Goal: Information Seeking & Learning: Learn about a topic

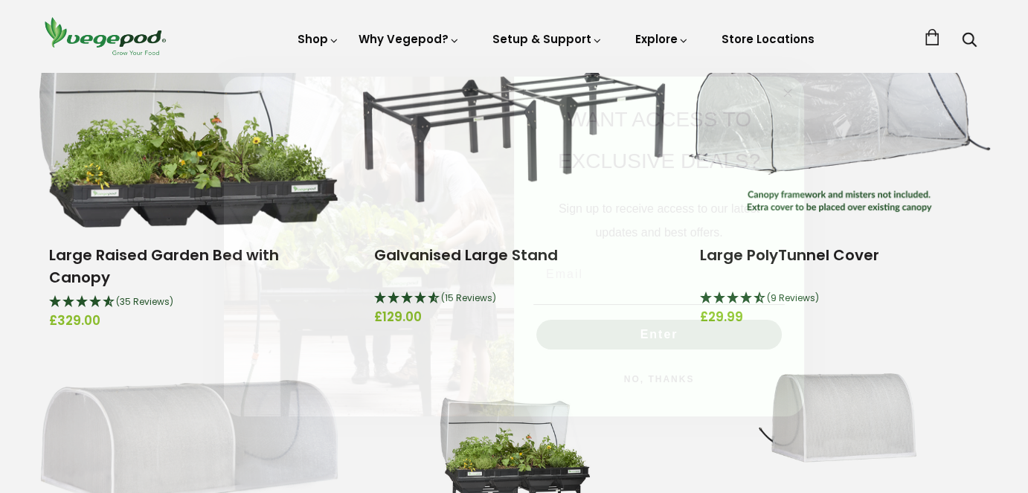
scroll to position [440, 0]
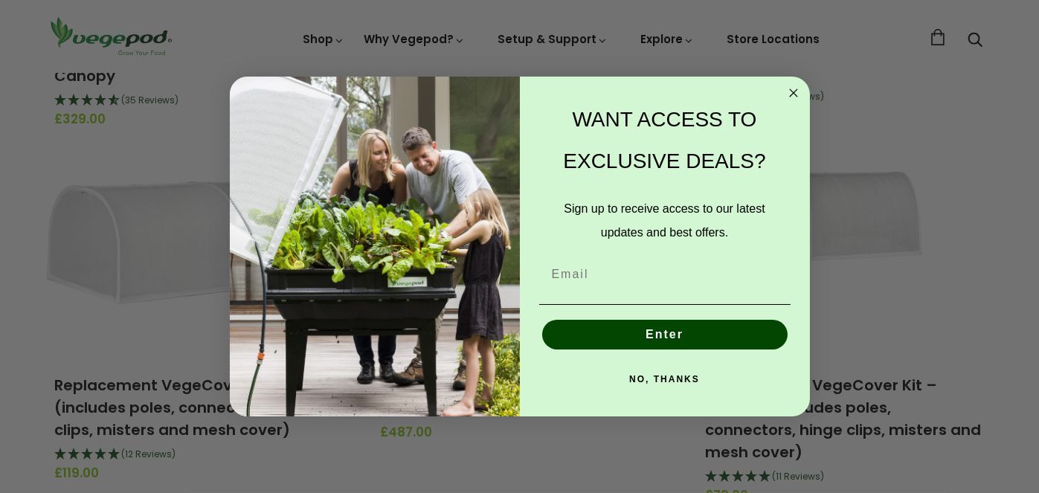
drag, startPoint x: 1038, startPoint y: 44, endPoint x: 1036, endPoint y: 124, distance: 79.6
click at [789, 94] on circle "Close dialog" at bounding box center [793, 93] width 17 height 17
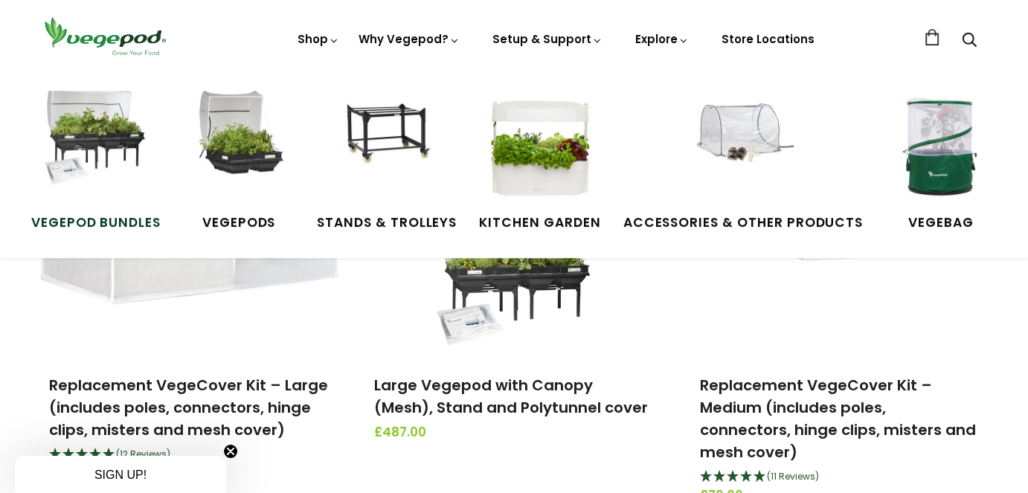
click at [91, 165] on img at bounding box center [96, 147] width 112 height 112
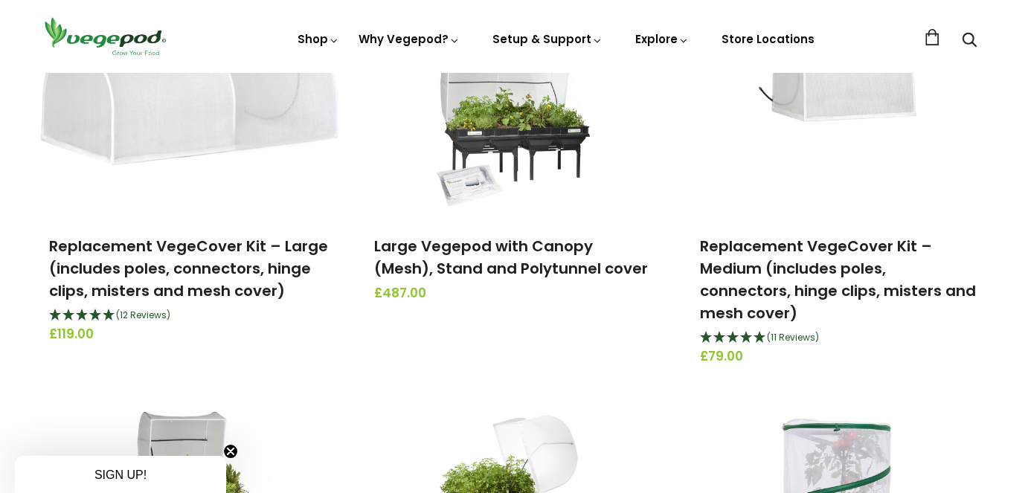
scroll to position [644, 0]
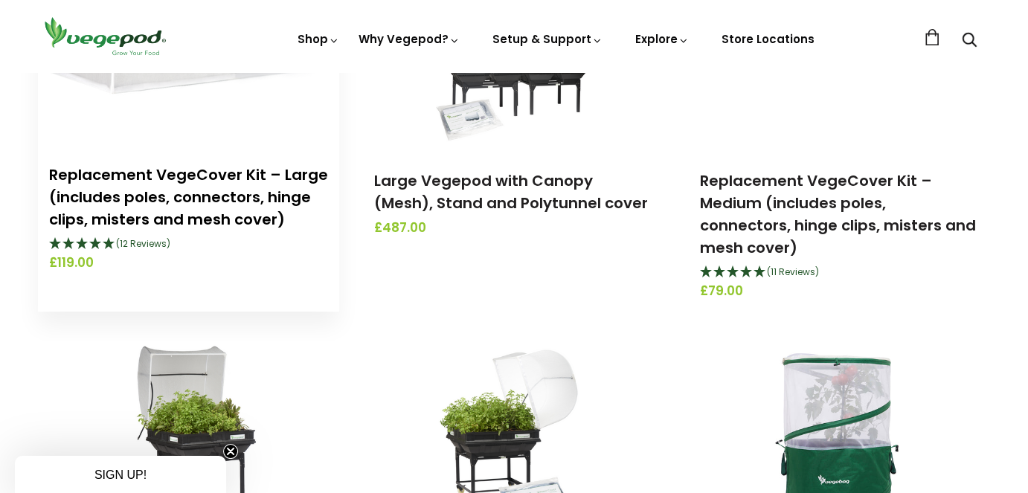
click at [184, 193] on link "Replacement VegeCover Kit – Large (includes poles, connectors, hinge clips, mis…" at bounding box center [188, 196] width 279 height 65
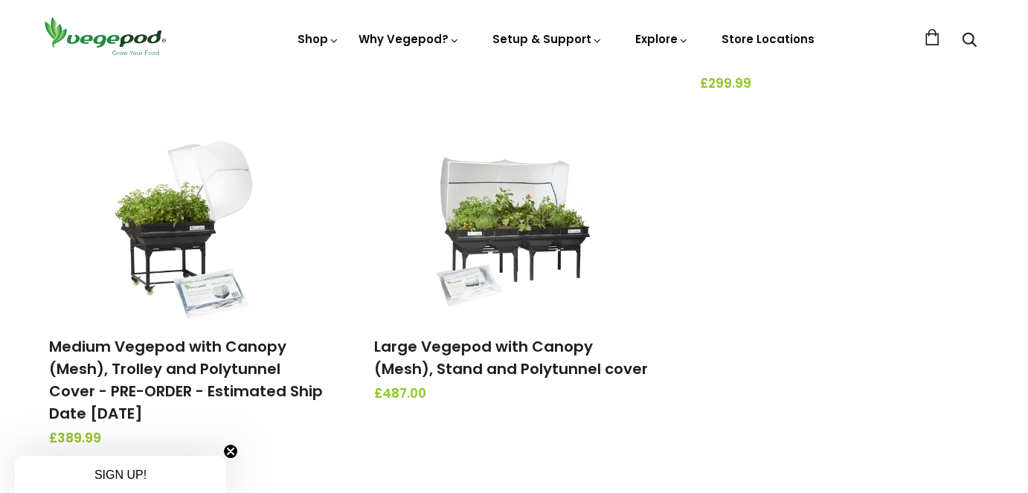
scroll to position [506, 0]
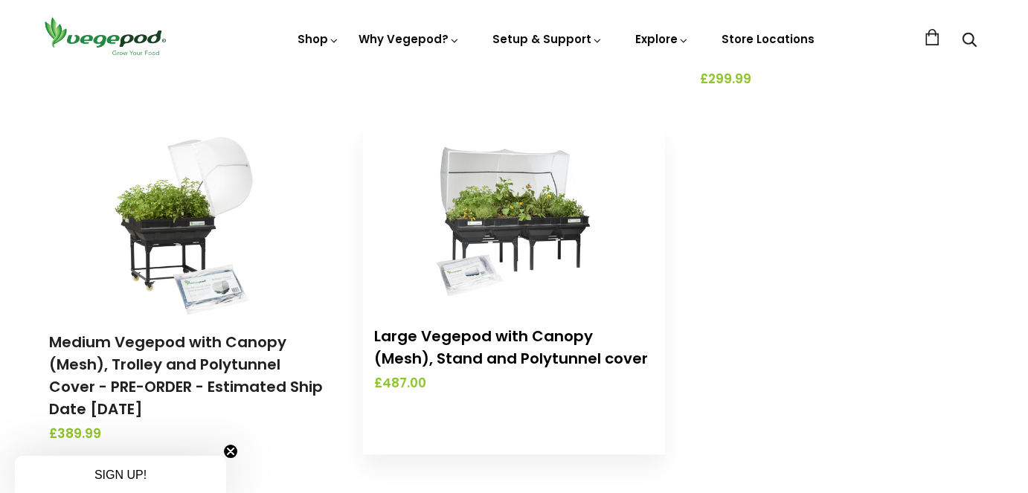
click at [482, 338] on link "Large Vegepod with Canopy (Mesh), Stand and Polytunnel cover" at bounding box center [511, 347] width 274 height 43
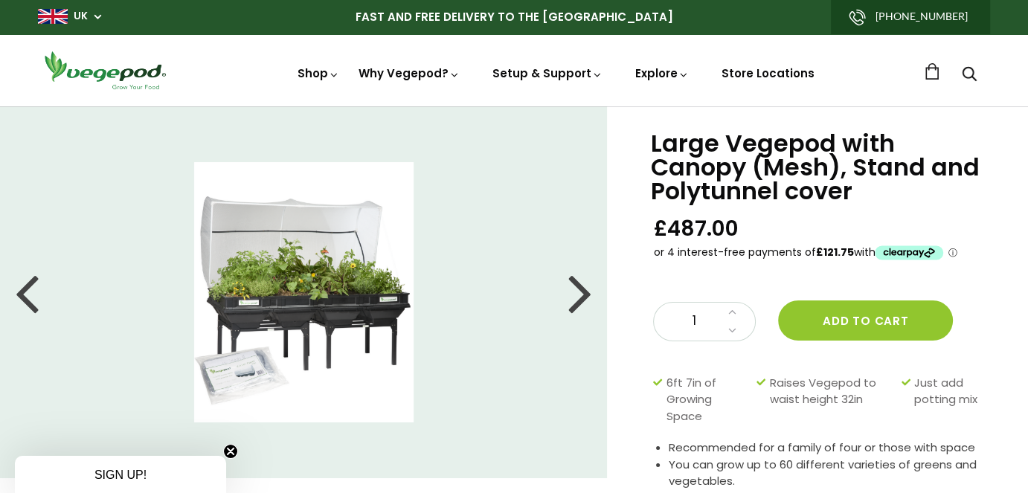
click at [595, 291] on li at bounding box center [304, 292] width 608 height 260
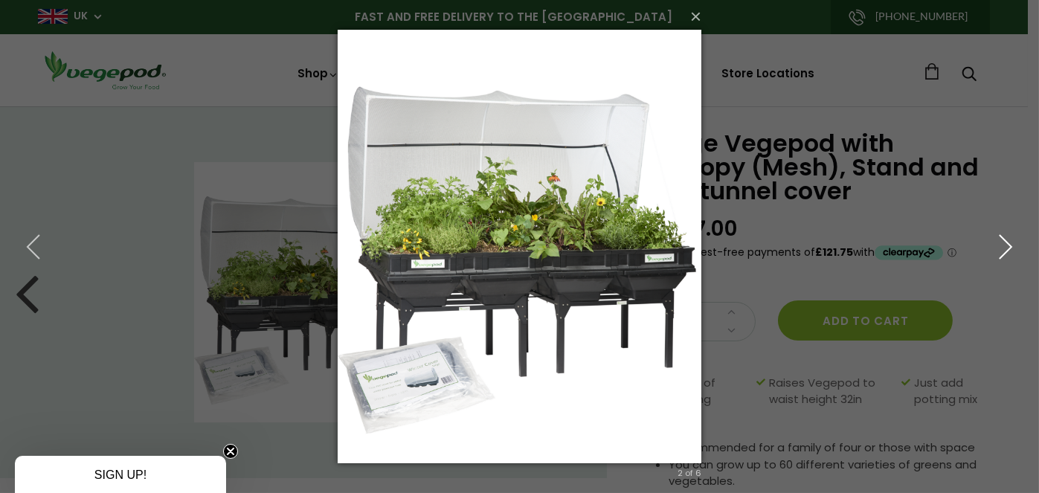
click at [1003, 248] on icon "button" at bounding box center [1006, 247] width 27 height 27
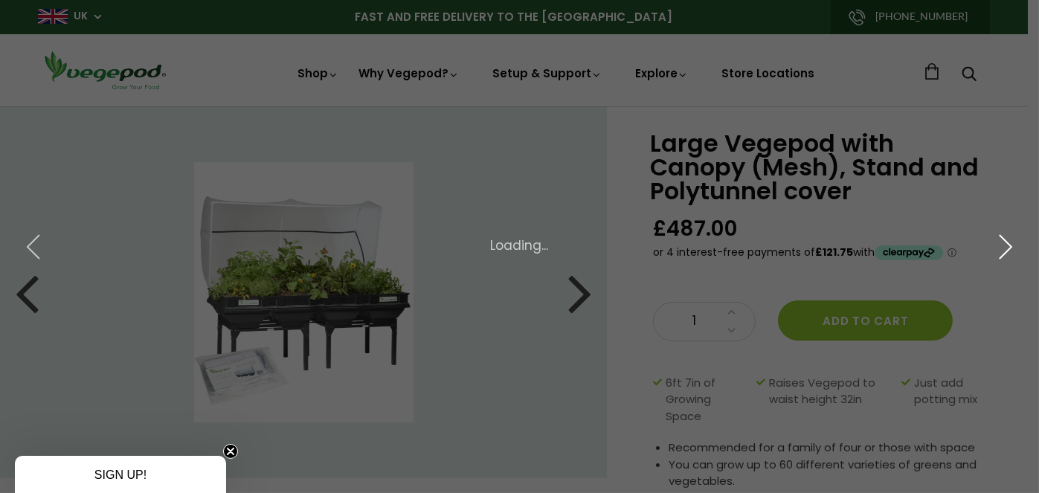
click at [1003, 248] on icon "button" at bounding box center [1006, 247] width 27 height 27
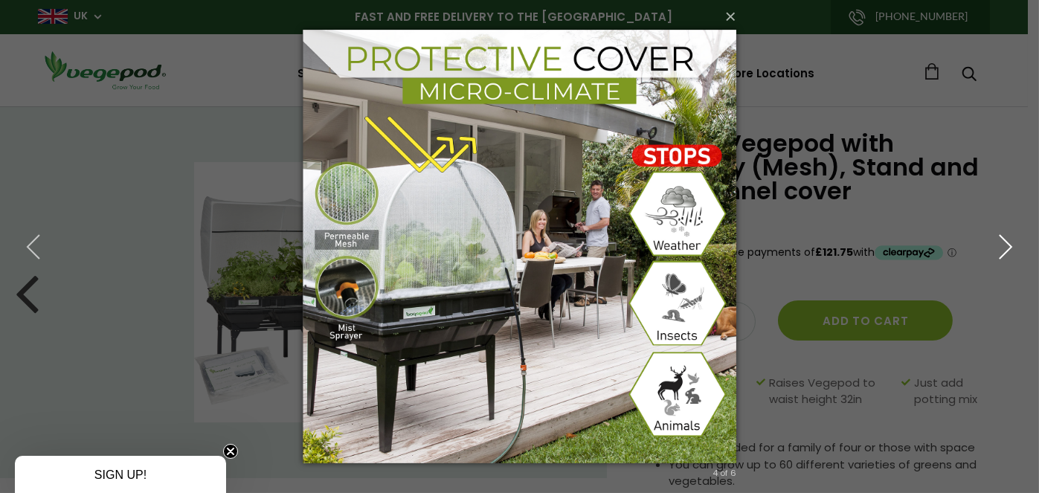
click at [1003, 249] on icon "button" at bounding box center [1006, 247] width 27 height 27
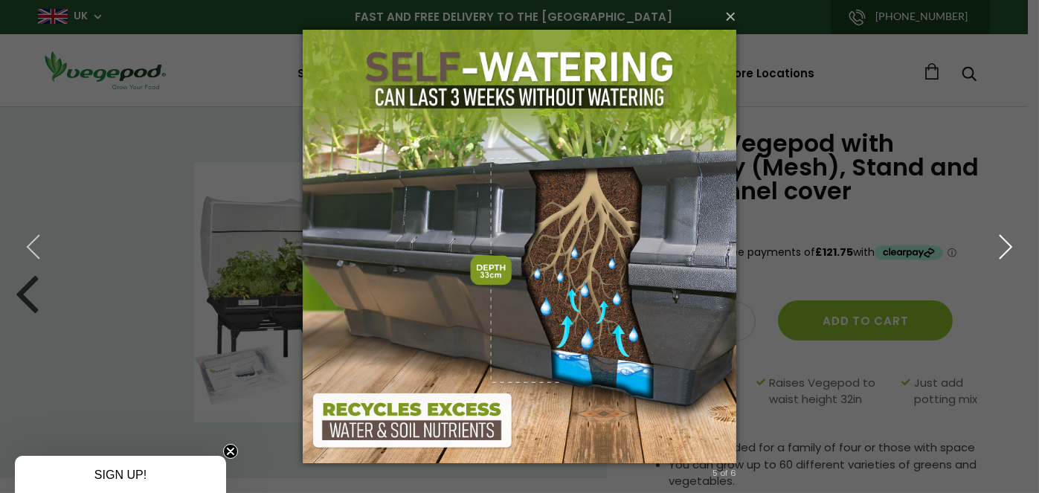
click at [1003, 249] on icon "button" at bounding box center [1006, 247] width 27 height 27
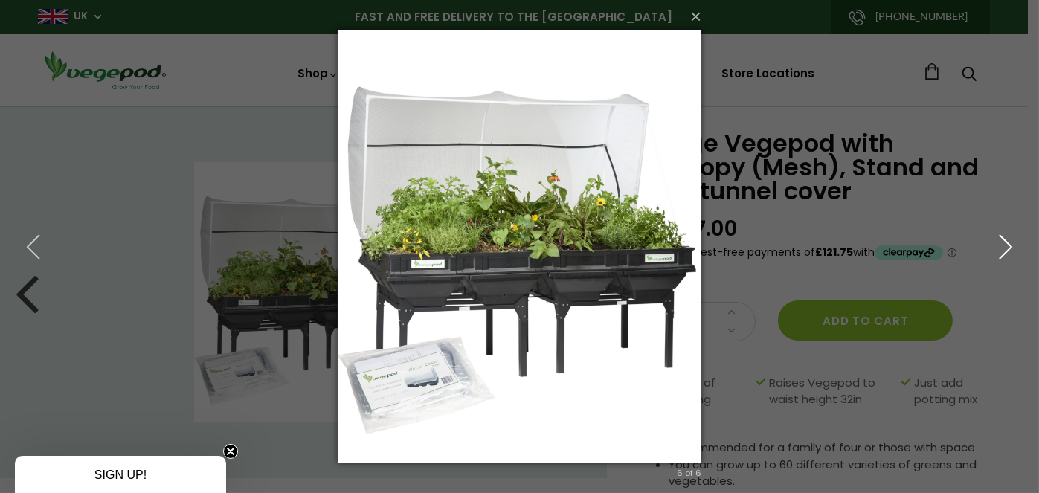
click at [1003, 249] on icon "button" at bounding box center [1006, 247] width 27 height 27
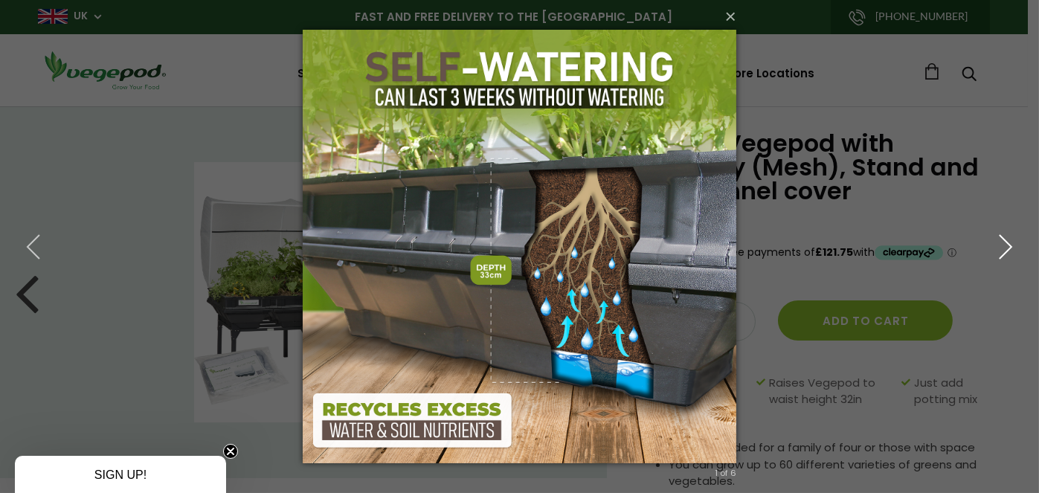
click at [1003, 249] on icon "button" at bounding box center [1006, 247] width 27 height 27
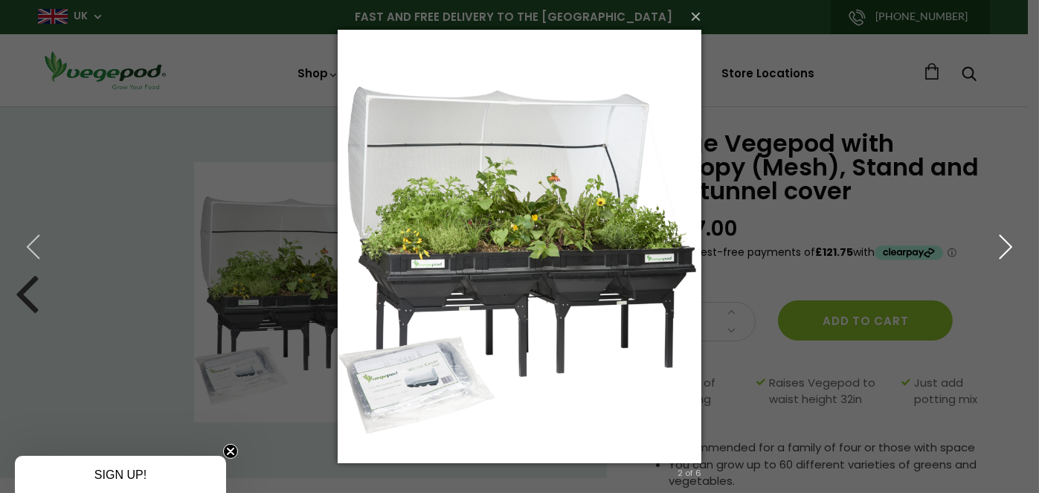
click at [1003, 249] on icon "button" at bounding box center [1006, 247] width 27 height 27
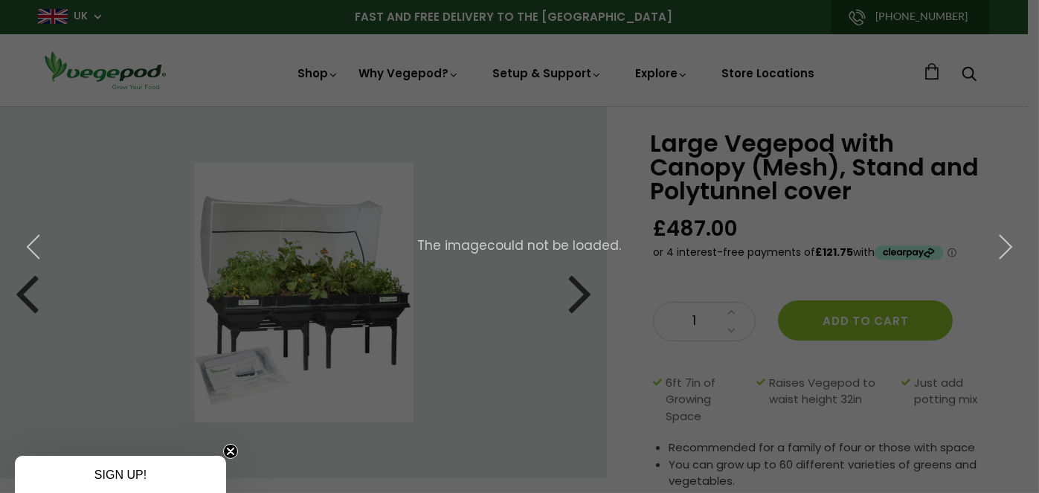
click at [591, 304] on div "× 3 of 6 The image could not be loaded." at bounding box center [519, 246] width 1039 height 493
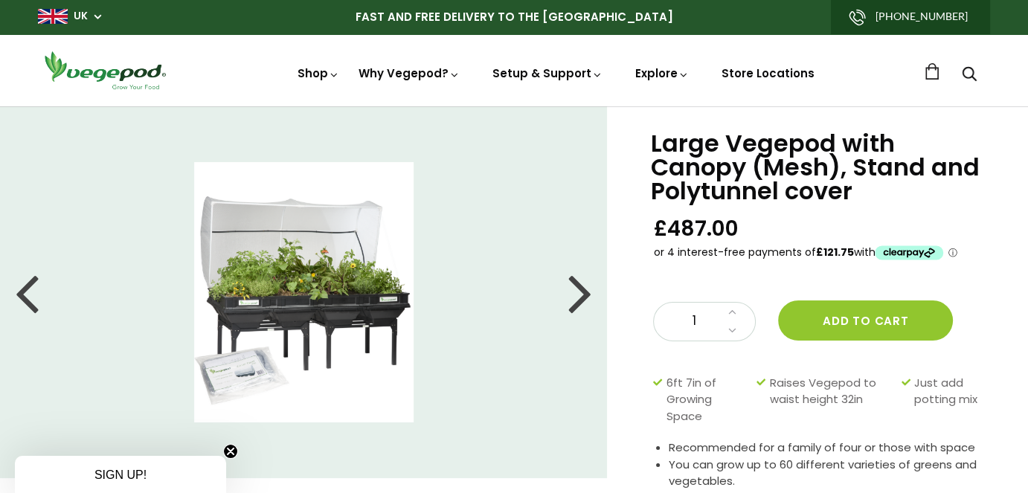
click at [574, 301] on div at bounding box center [580, 292] width 24 height 67
